Goal: Find specific page/section

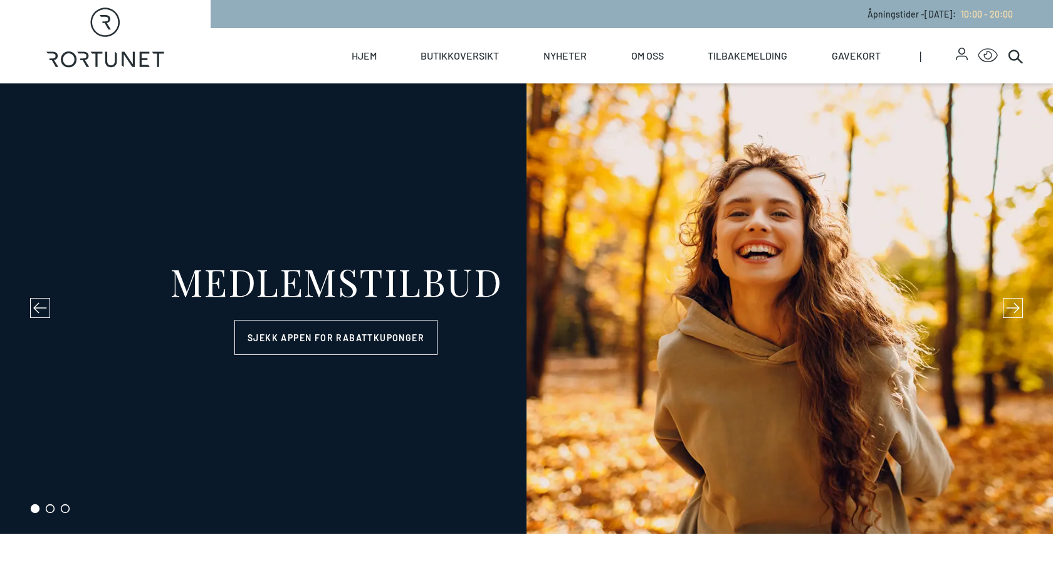
select select "NO"
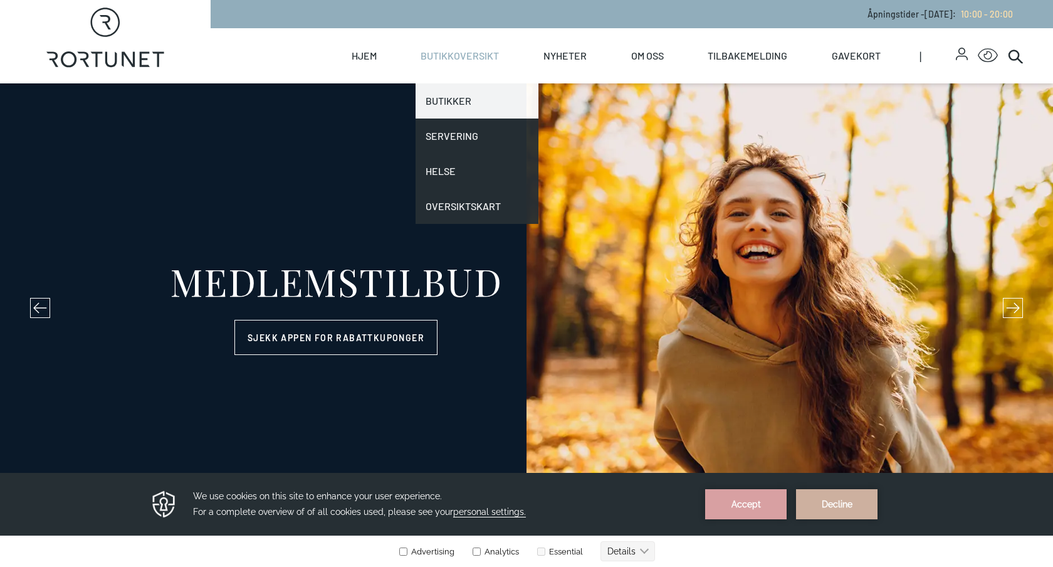
click at [453, 105] on link "Butikker" at bounding box center [477, 100] width 123 height 35
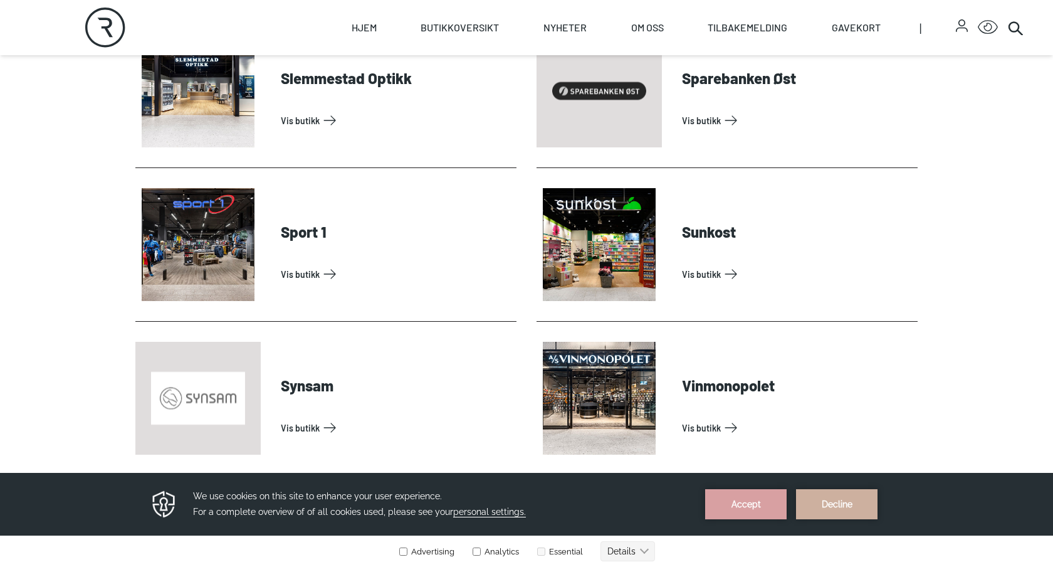
scroll to position [3706, 0]
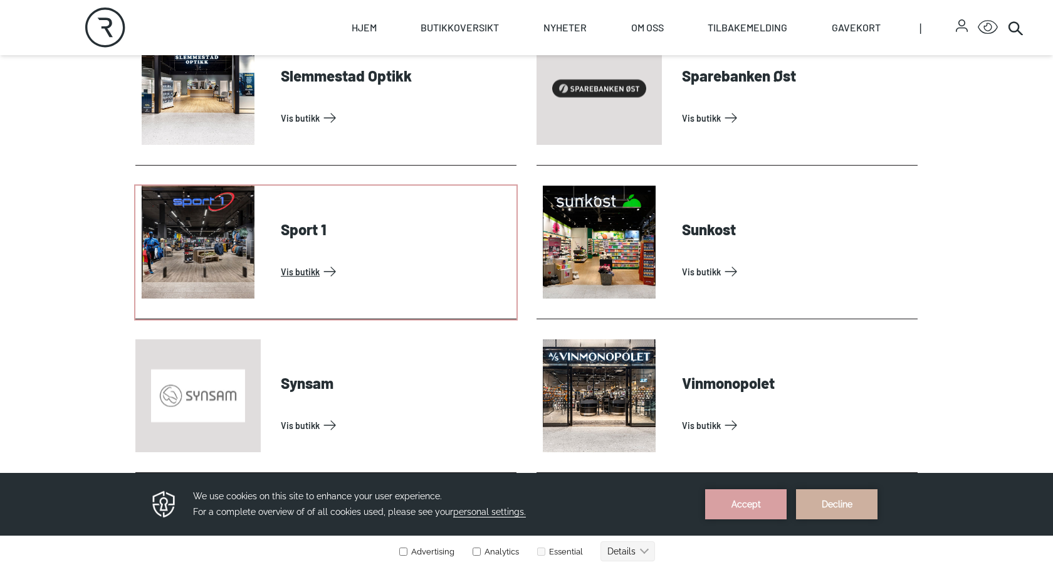
click at [305, 269] on link "Vis butikk" at bounding box center [396, 271] width 231 height 20
